Goal: Check status

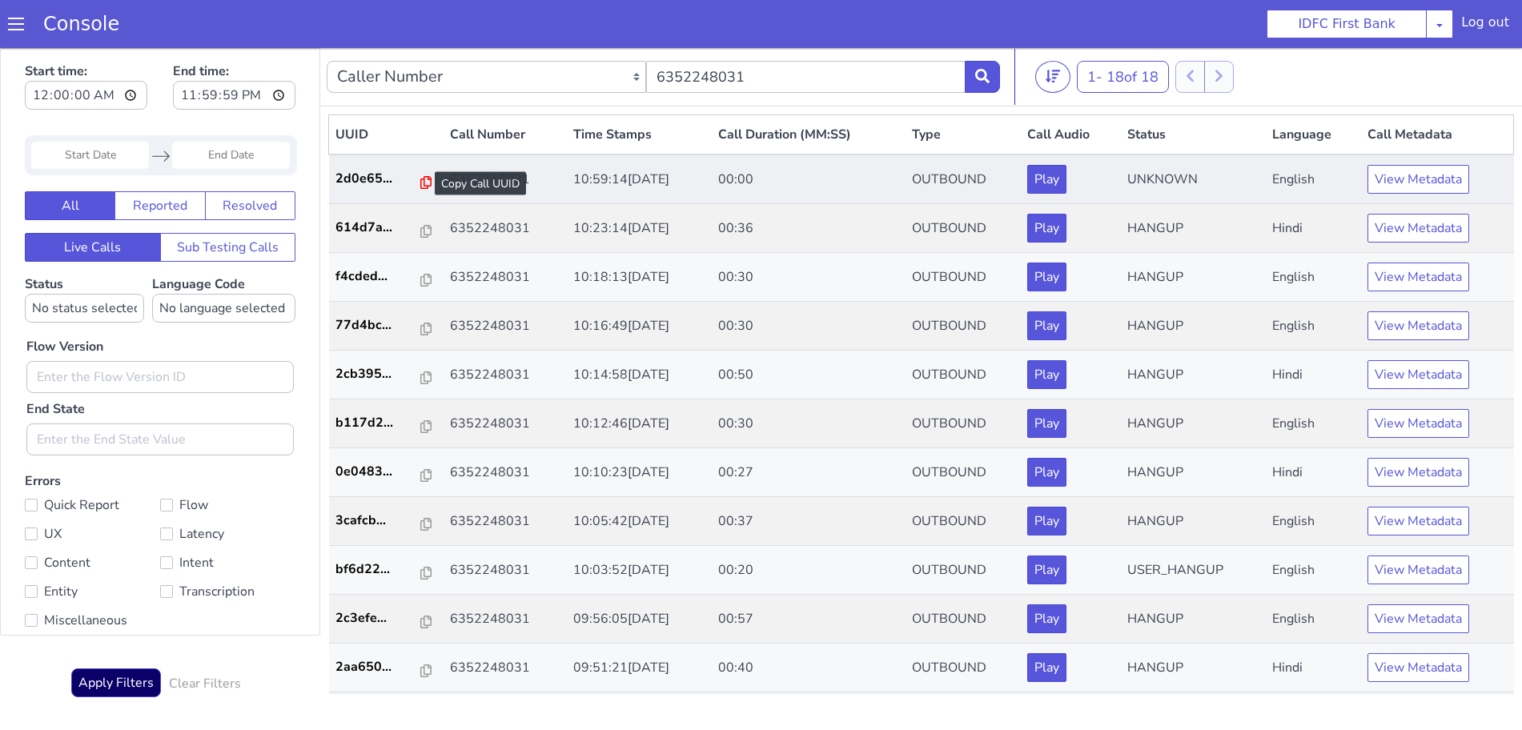
click at [420, 183] on icon at bounding box center [425, 182] width 11 height 13
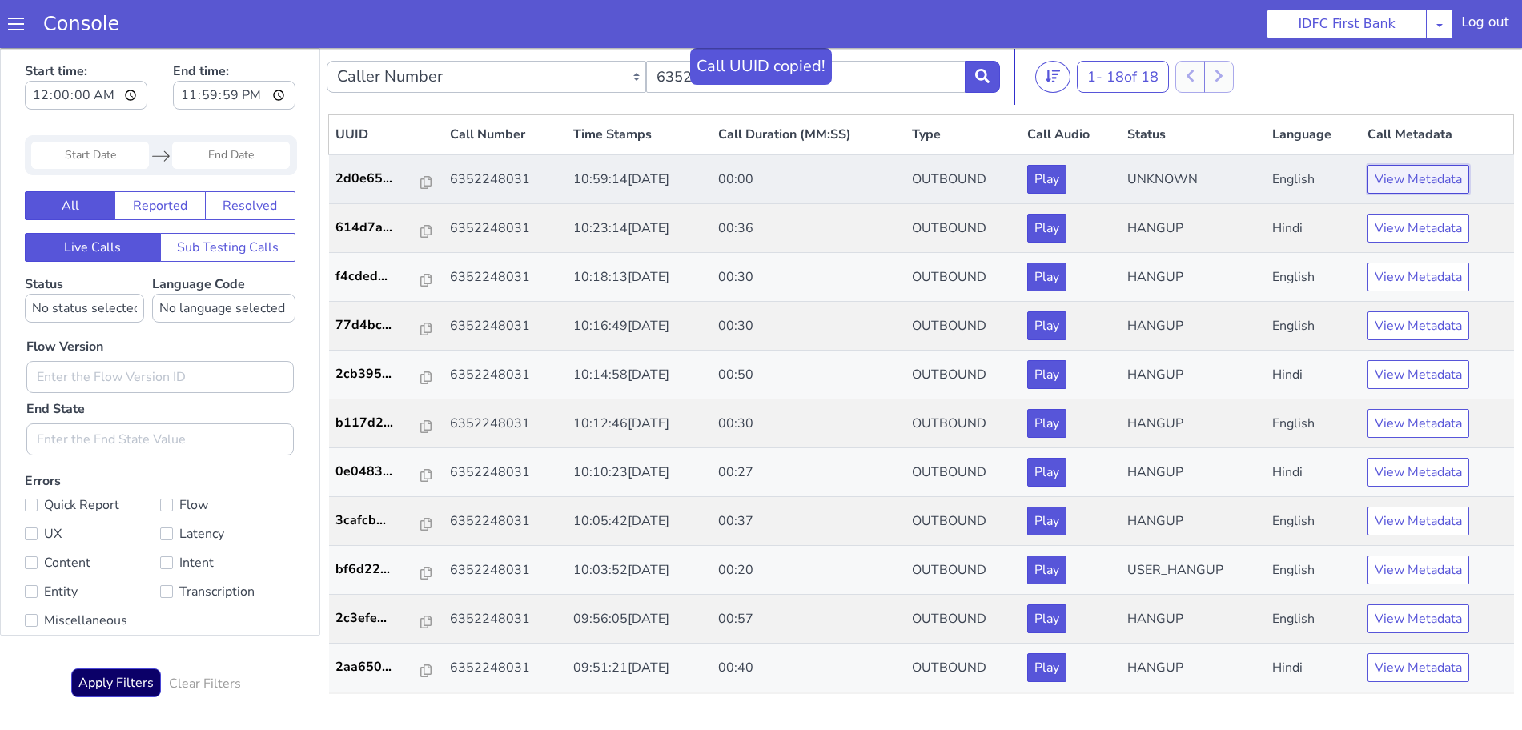
click at [1388, 170] on button "View Metadata" at bounding box center [1419, 179] width 102 height 29
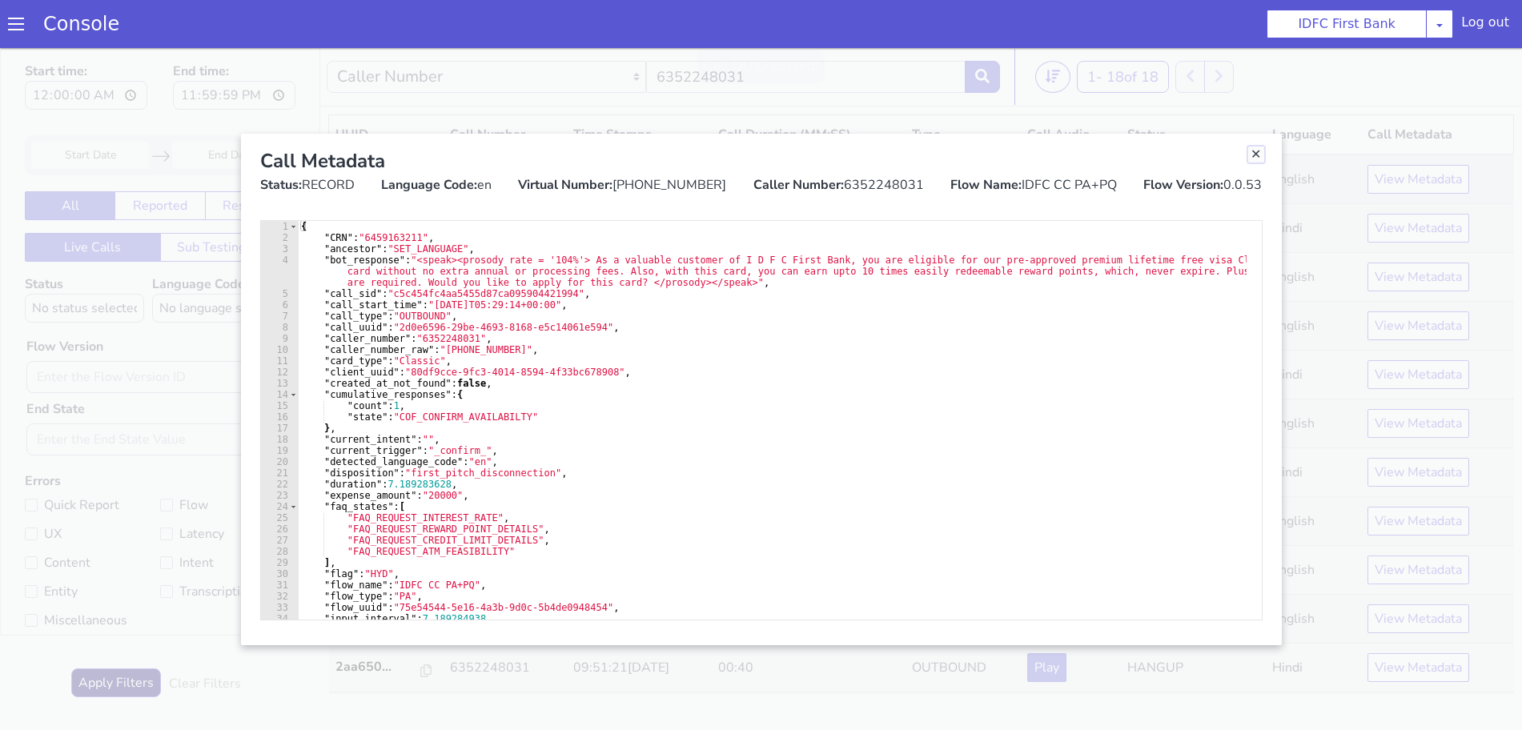
drag, startPoint x: 1255, startPoint y: 155, endPoint x: 1155, endPoint y: 180, distance: 103.9
click at [1255, 155] on link "Close" at bounding box center [1256, 155] width 16 height 16
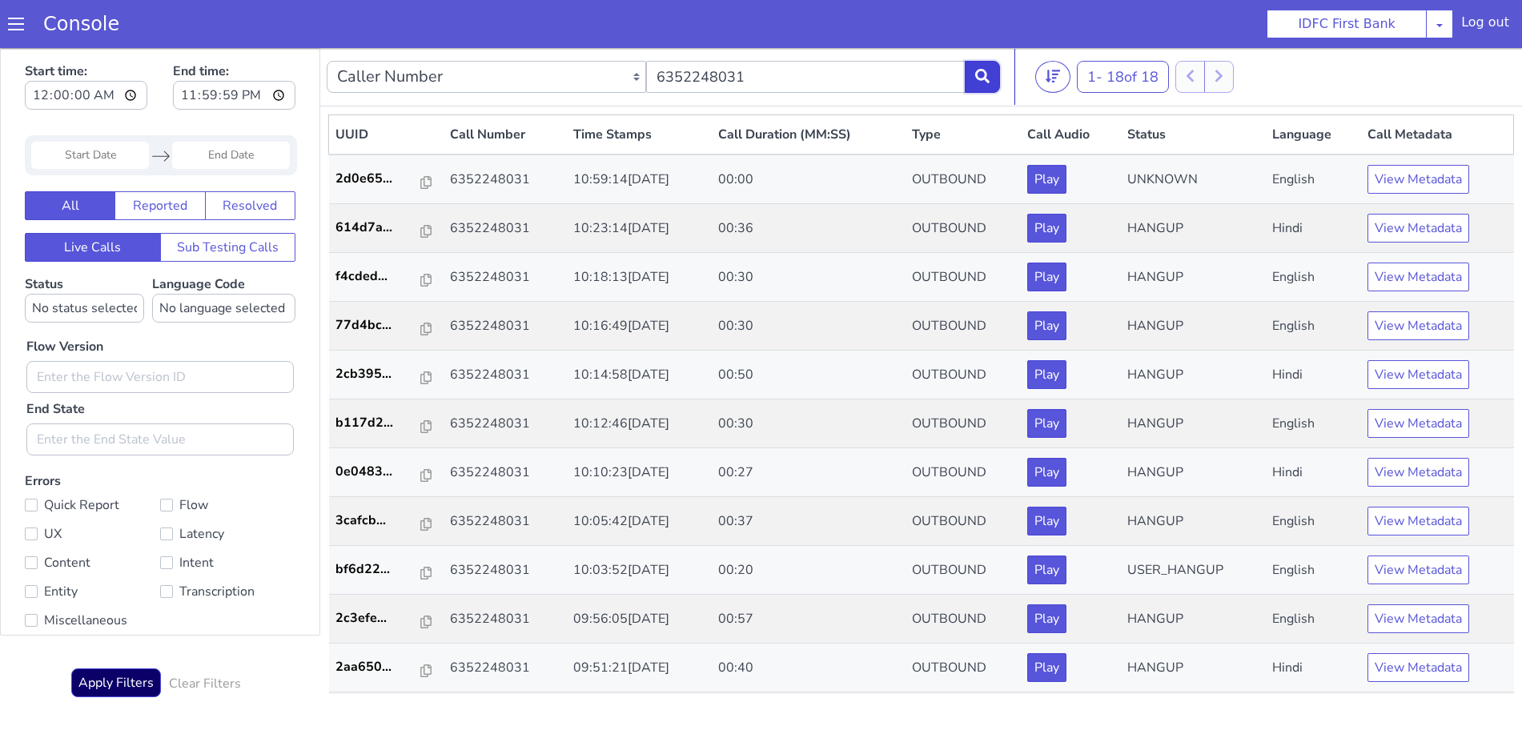
click at [974, 78] on button at bounding box center [982, 77] width 35 height 32
click at [1406, 165] on button "View Metadata" at bounding box center [1419, 179] width 102 height 29
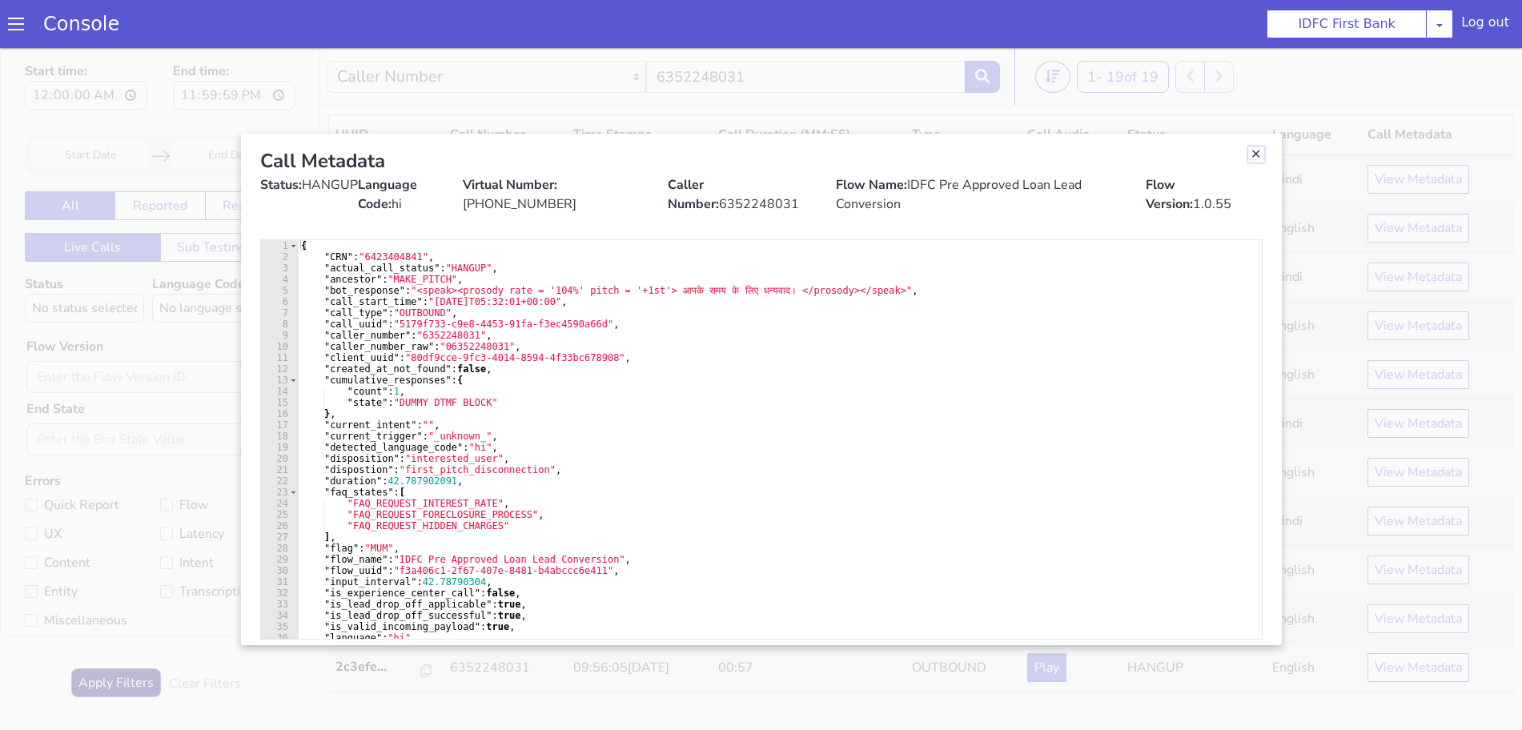
click at [1255, 155] on link "Close" at bounding box center [1256, 155] width 16 height 16
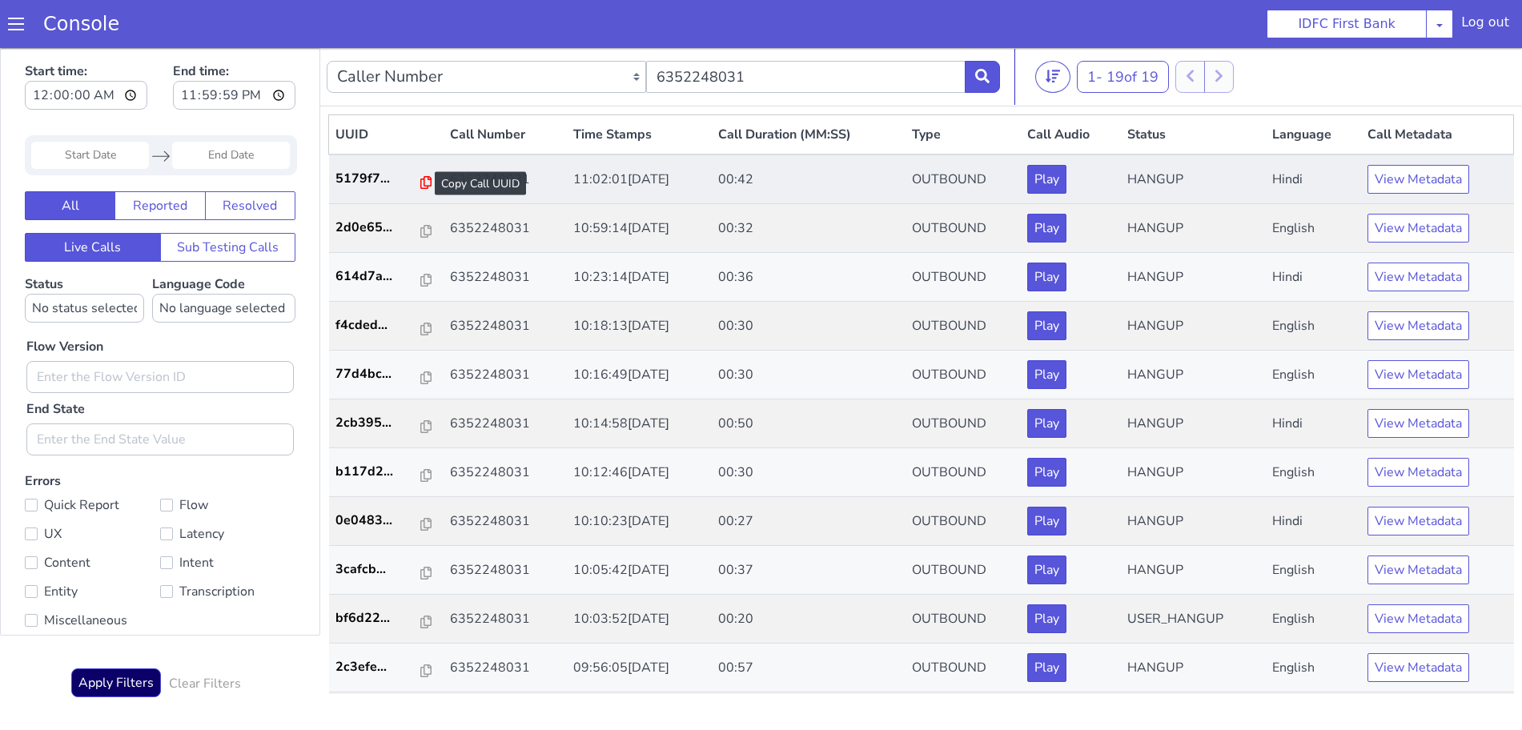
click at [420, 183] on icon at bounding box center [425, 182] width 11 height 13
